Goal: Task Accomplishment & Management: Complete application form

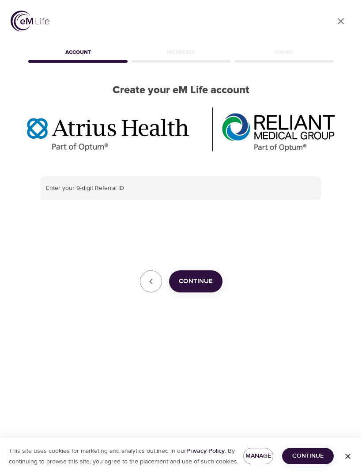
click at [94, 184] on input "text" at bounding box center [181, 188] width 281 height 24
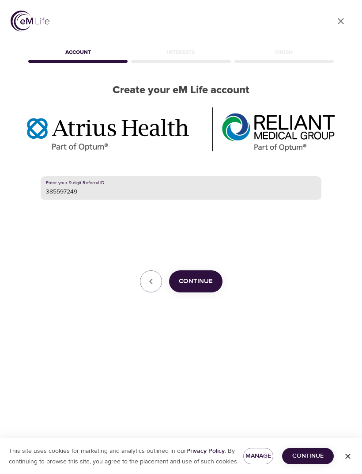
type input "385597249"
click at [204, 280] on span "Continue" at bounding box center [196, 280] width 34 height 11
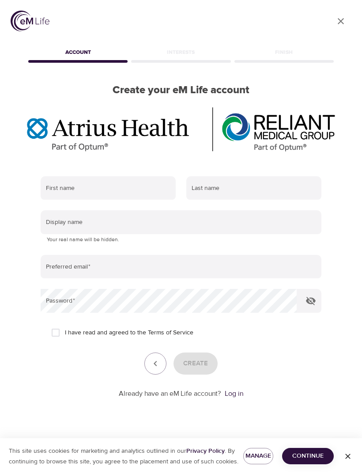
click at [99, 185] on input "text" at bounding box center [108, 188] width 135 height 24
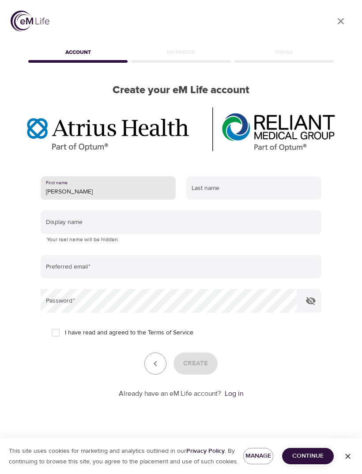
type input "[PERSON_NAME]"
click at [215, 198] on input "text" at bounding box center [253, 188] width 135 height 24
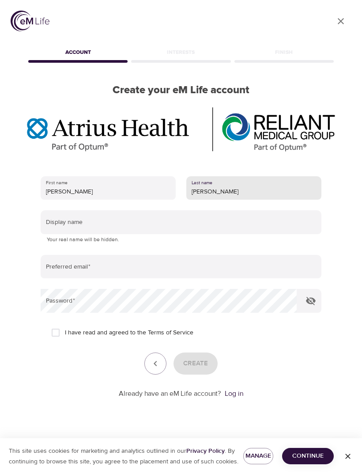
type input "[PERSON_NAME]"
click at [87, 220] on input "text" at bounding box center [181, 222] width 281 height 24
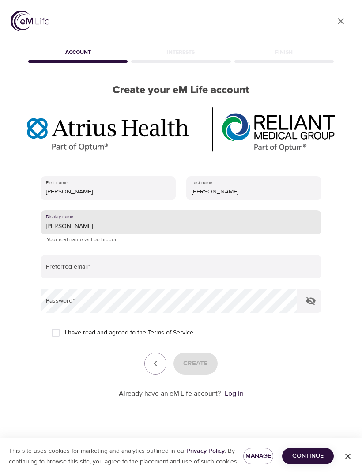
type input "[PERSON_NAME]"
click at [85, 266] on input "email" at bounding box center [181, 267] width 281 height 24
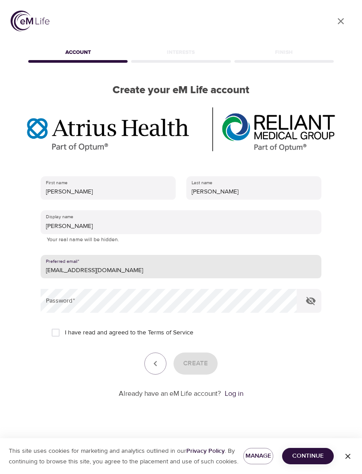
type input "[EMAIL_ADDRESS][DOMAIN_NAME]"
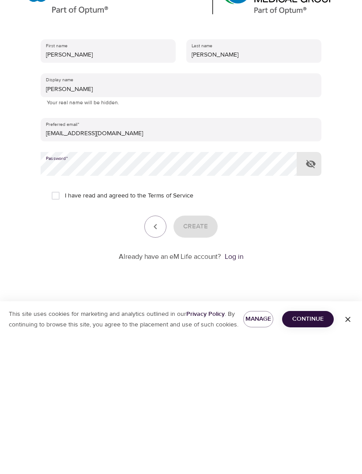
click at [60, 323] on input "I have read and agreed to the Terms of Service" at bounding box center [55, 332] width 19 height 19
checkbox input "true"
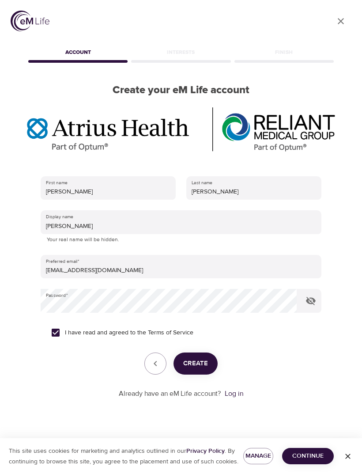
click at [199, 357] on span "Create" at bounding box center [195, 362] width 25 height 11
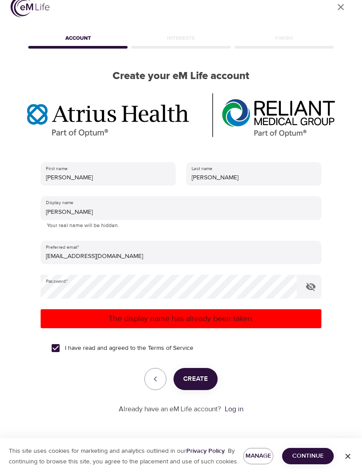
click at [66, 197] on input "[PERSON_NAME]" at bounding box center [181, 208] width 281 height 24
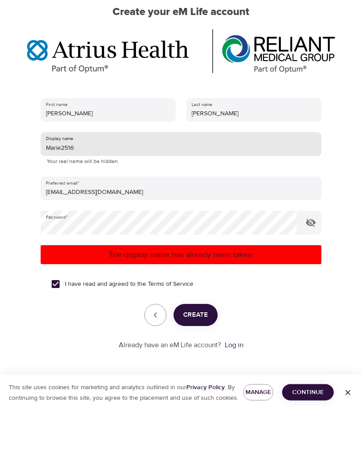
type input "Marie2516"
click at [202, 373] on span "Create" at bounding box center [195, 378] width 25 height 11
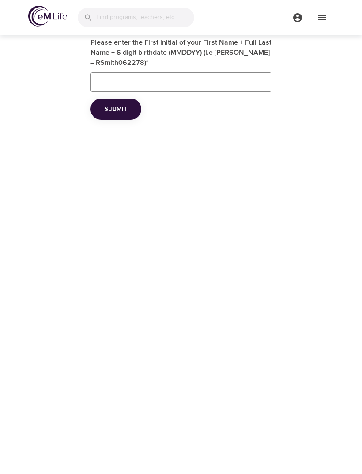
click at [120, 76] on input "Please enter the First initial of your First Name + Full Last Name + 6 digit bi…" at bounding box center [180, 81] width 181 height 19
type input "Mdeluca102860"
click at [116, 108] on button "Submit" at bounding box center [115, 109] width 51 height 22
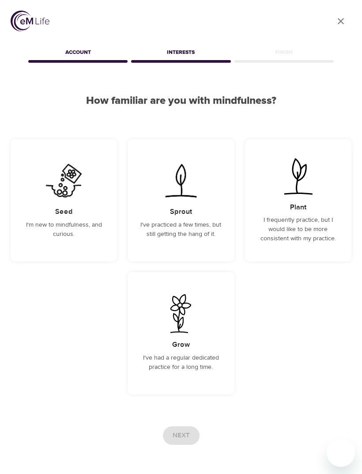
click at [74, 211] on div "Seed I'm new to mindfulness, and curious." at bounding box center [64, 200] width 106 height 122
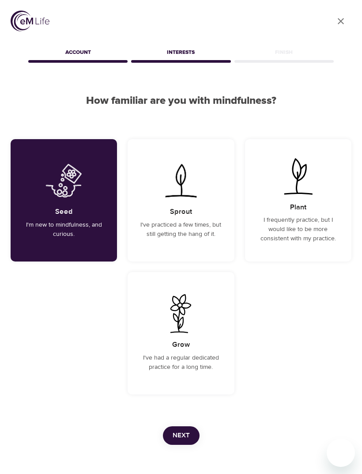
click at [185, 431] on span "Next" at bounding box center [181, 434] width 17 height 11
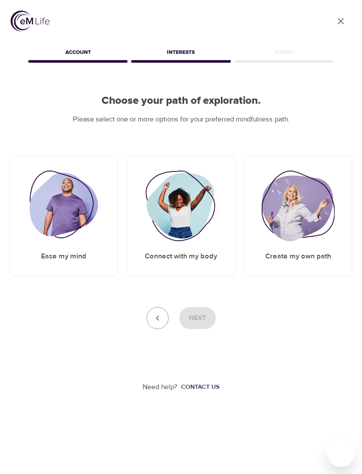
click at [77, 232] on img at bounding box center [64, 205] width 68 height 71
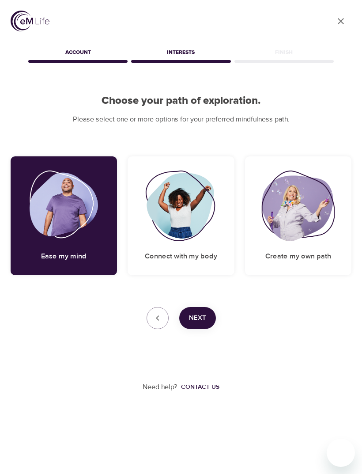
click at [202, 318] on span "Next" at bounding box center [197, 317] width 17 height 11
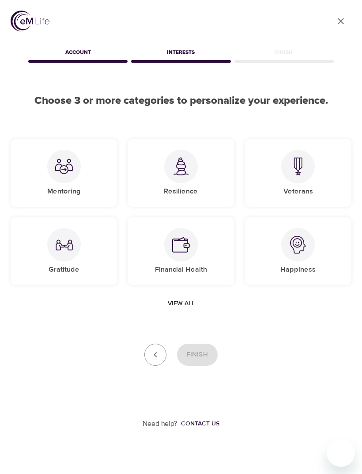
click at [181, 306] on span "View all" at bounding box center [181, 303] width 27 height 11
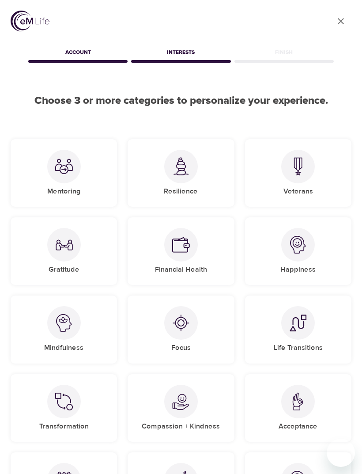
click at [63, 327] on img at bounding box center [64, 323] width 18 height 18
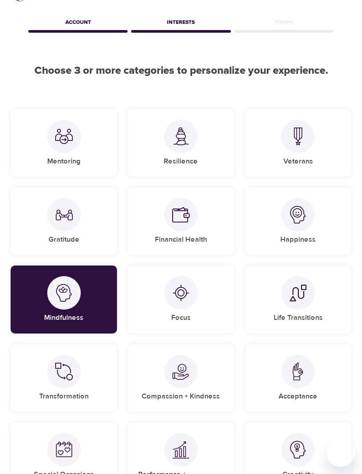
scroll to position [30, 0]
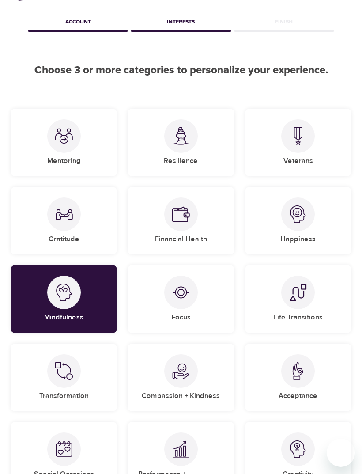
click at [188, 143] on img at bounding box center [181, 136] width 18 height 18
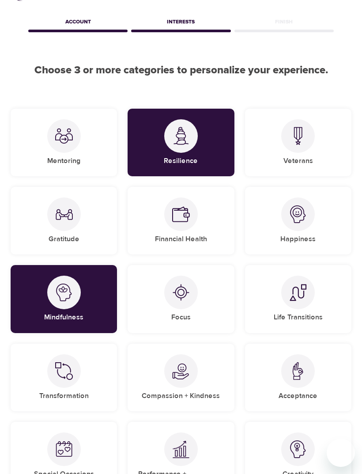
click at [306, 229] on div "Happiness" at bounding box center [298, 221] width 106 height 68
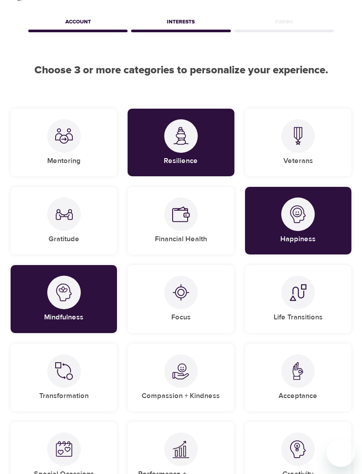
click at [256, 442] on div "Creativity" at bounding box center [298, 455] width 106 height 68
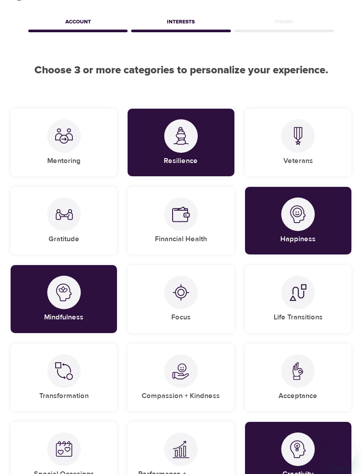
click at [282, 445] on div at bounding box center [298, 449] width 34 height 34
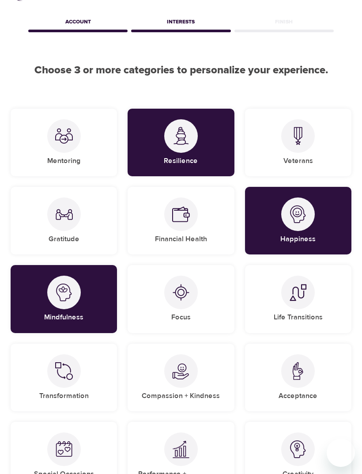
click at [192, 230] on div "Financial Health" at bounding box center [181, 221] width 106 height 68
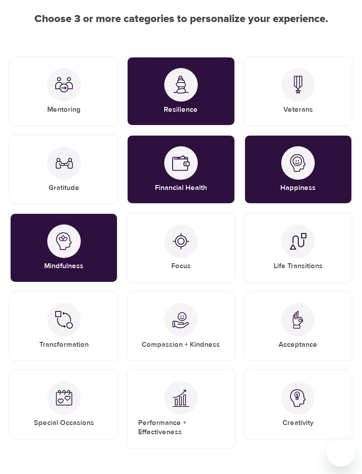
scroll to position [142, 0]
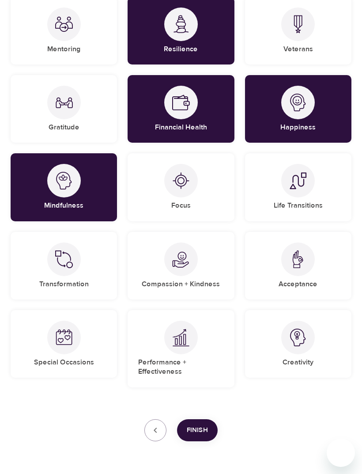
click at [204, 425] on span "Finish" at bounding box center [197, 429] width 21 height 11
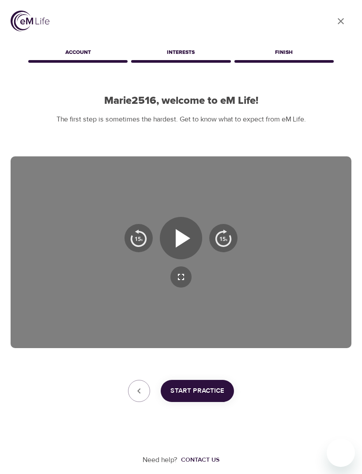
scroll to position [0, 0]
click at [210, 394] on span "Start Practice" at bounding box center [197, 390] width 54 height 11
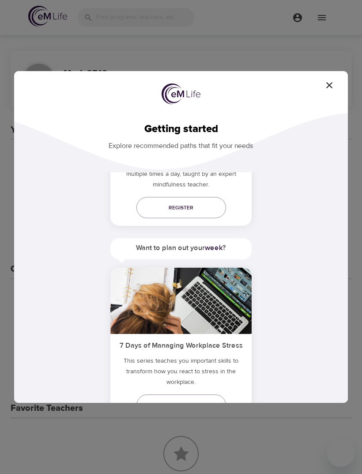
click at [334, 90] on icon "button" at bounding box center [329, 85] width 11 height 11
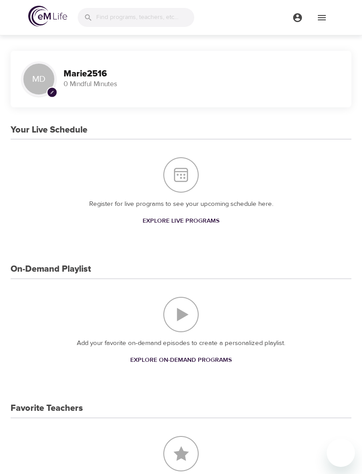
scroll to position [330, 0]
click at [113, 16] on input "search" at bounding box center [145, 17] width 98 height 19
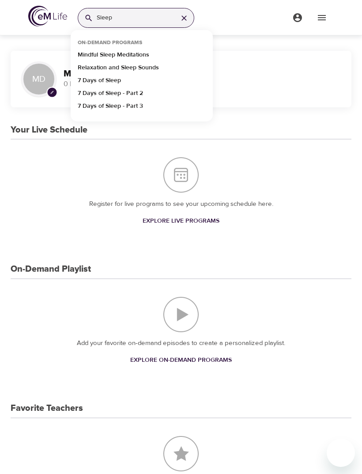
type input "Sleep"
click at [129, 56] on p "Mindful Sleep Meditations" at bounding box center [113, 56] width 71 height 13
